Goal: Transaction & Acquisition: Purchase product/service

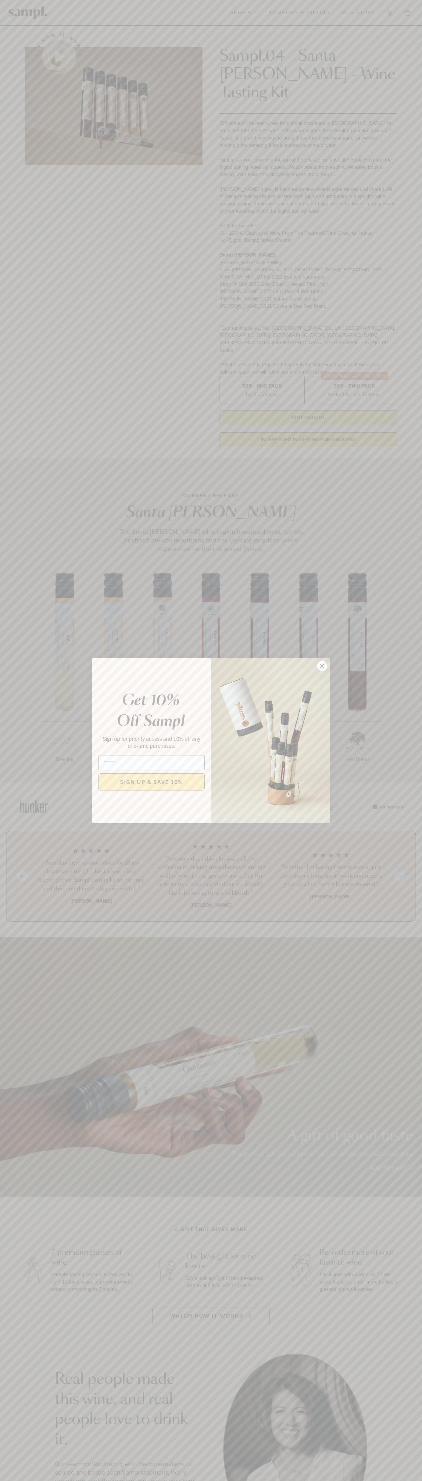
click at [322, 666] on icon "Close dialog" at bounding box center [322, 666] width 4 height 4
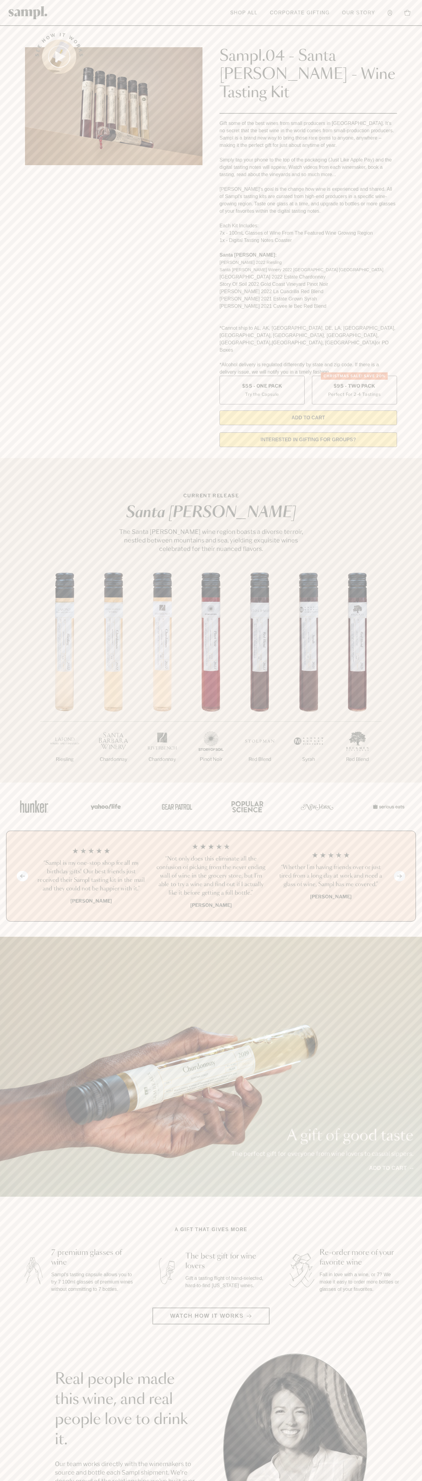
click at [300, 18] on link "Corporate Gifting" at bounding box center [300, 12] width 66 height 13
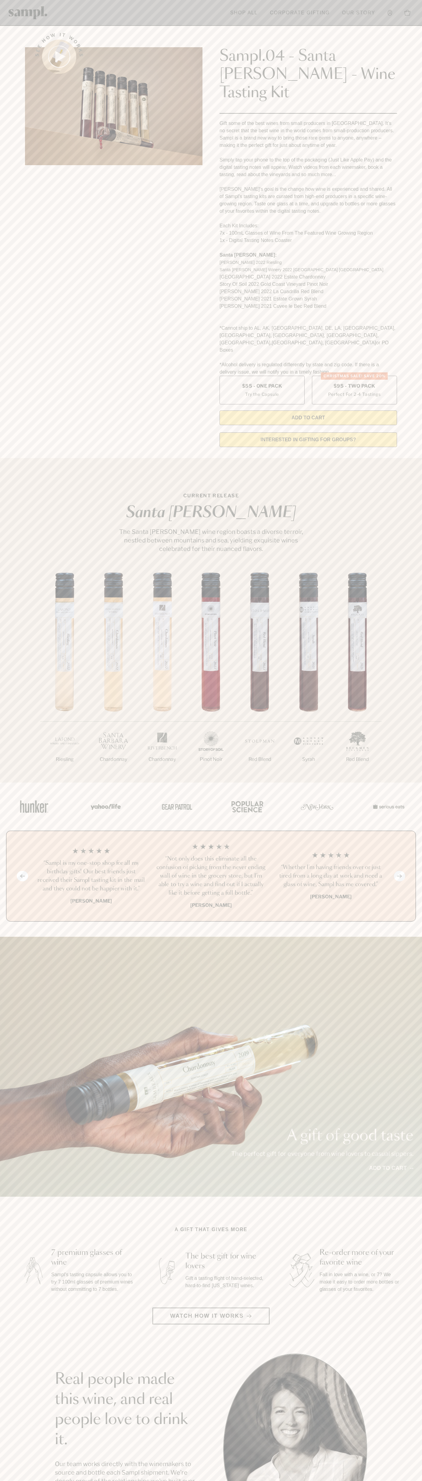
click at [399, 573] on div "1/7 Riesling 2/7 Chardonnay 3/7" at bounding box center [211, 678] width 422 height 210
click at [149, 1480] on html "Skip to main content Toggle navigation menu Shop All Corporate Gifting Our Stor…" at bounding box center [211, 1231] width 422 height 2463
click at [12, 937] on div "A gift of good taste The perfect gift for everyone from wine lovers to casual s…" at bounding box center [211, 1067] width 422 height 260
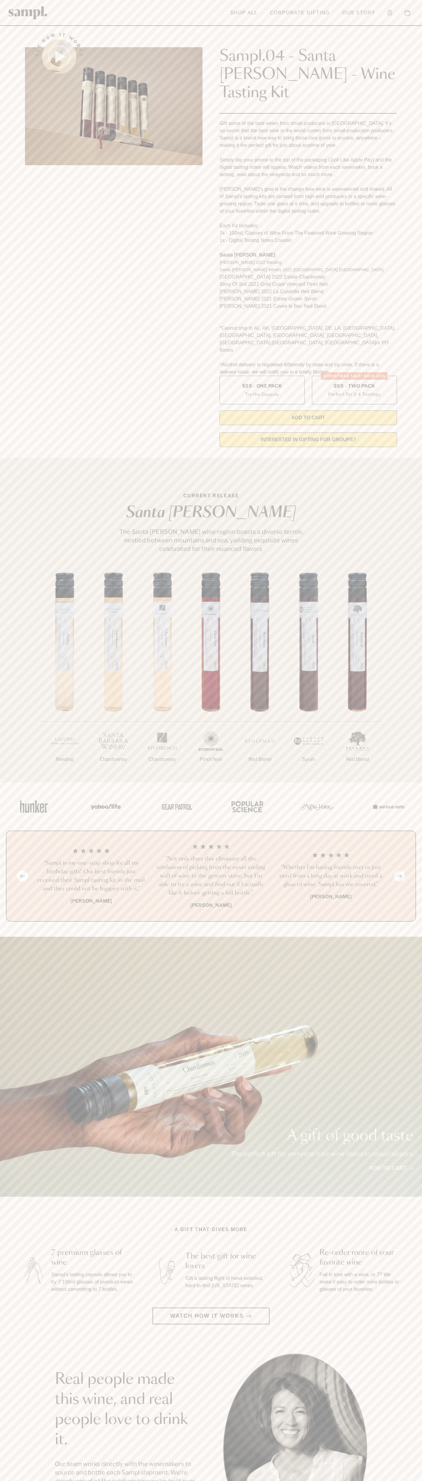
click at [354, 376] on label "Christmas SALE! Save 20% $95 - Two Pack Perfect For 2-4 Tastings" at bounding box center [354, 390] width 85 height 29
